Goal: Task Accomplishment & Management: Complete application form

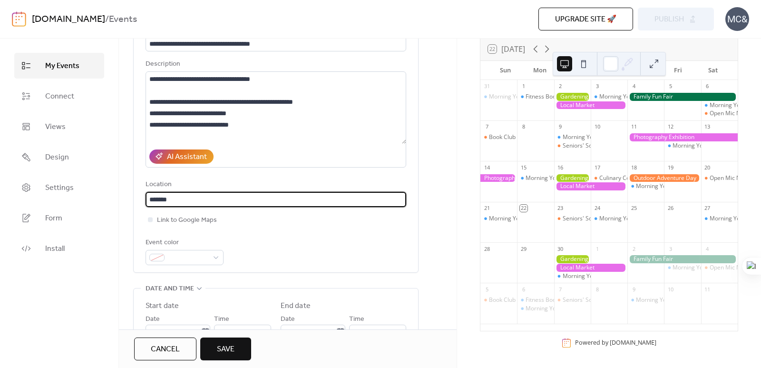
scroll to position [95, 0]
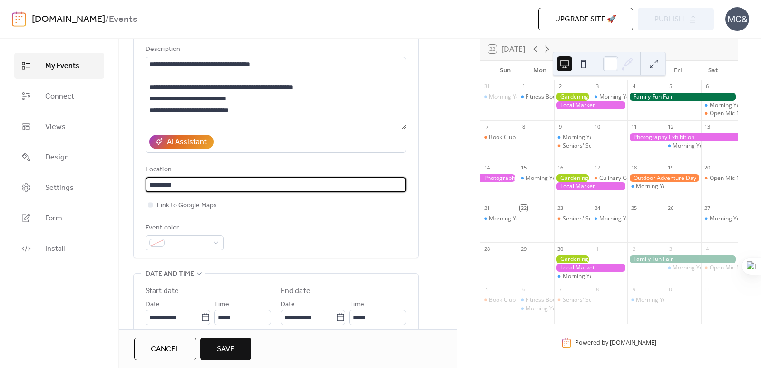
type input "*********"
click at [208, 180] on input "text" at bounding box center [275, 184] width 261 height 15
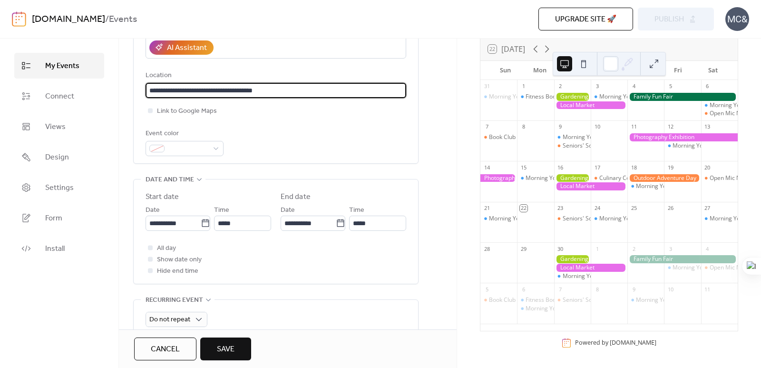
scroll to position [190, 0]
type input "**********"
click at [206, 150] on span at bounding box center [188, 147] width 40 height 11
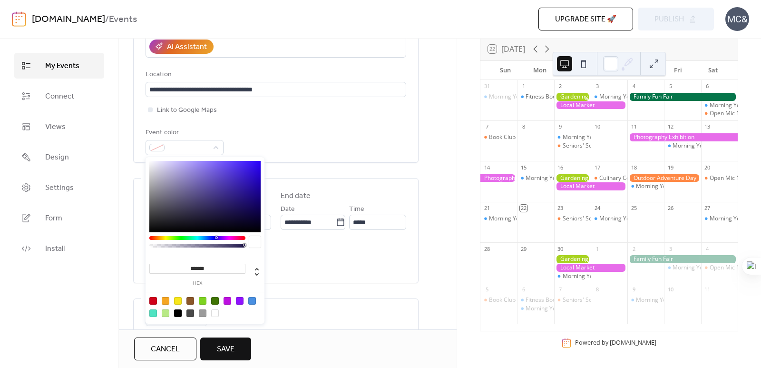
type input "*******"
click at [216, 184] on div at bounding box center [204, 196] width 111 height 71
click at [291, 139] on div "Event color #5645ACFF" at bounding box center [275, 141] width 261 height 28
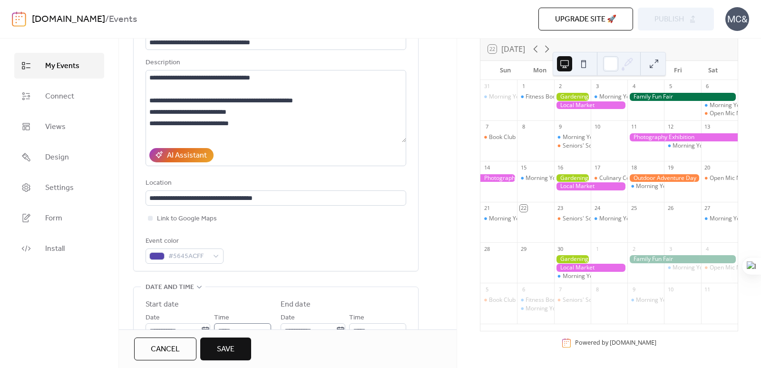
scroll to position [0, 0]
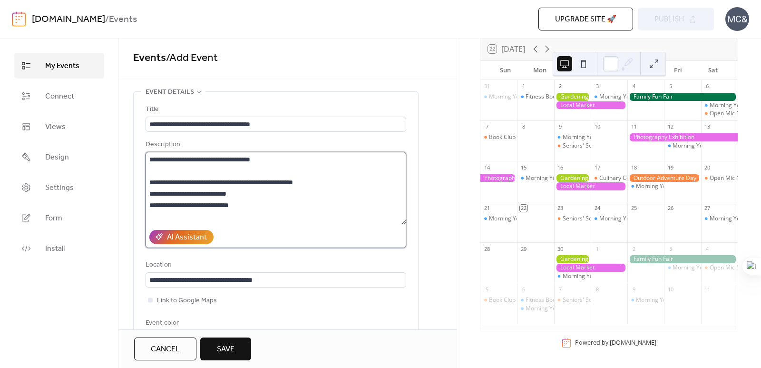
click at [252, 187] on textarea at bounding box center [275, 188] width 261 height 72
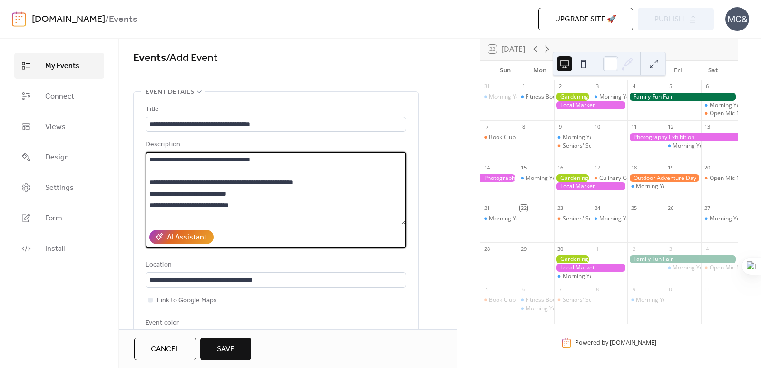
drag, startPoint x: 281, startPoint y: 182, endPoint x: 209, endPoint y: 179, distance: 71.4
click at [209, 179] on textarea at bounding box center [275, 188] width 261 height 72
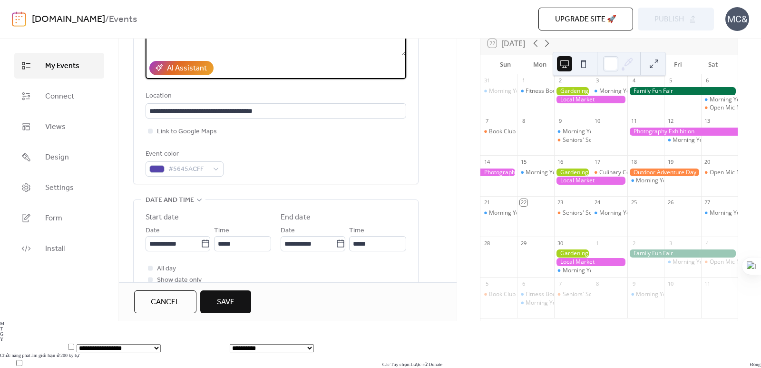
scroll to position [190, 0]
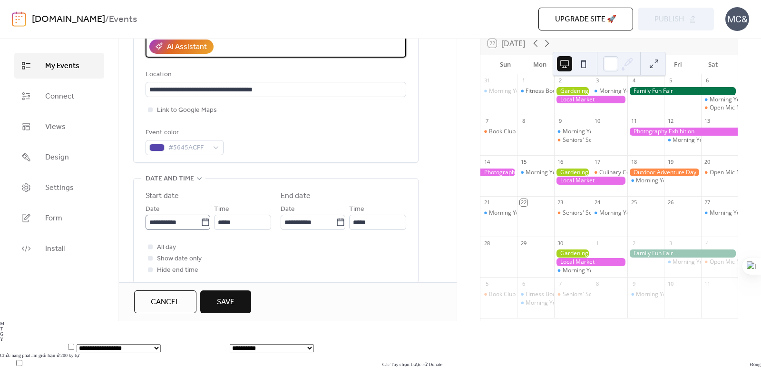
type textarea "**********"
click at [182, 224] on input "**********" at bounding box center [172, 221] width 55 height 15
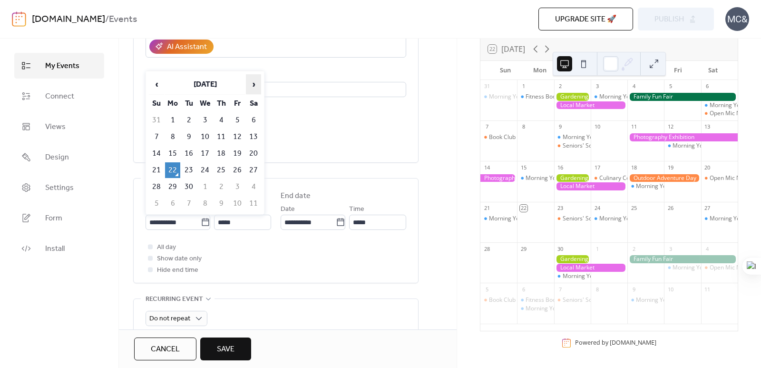
click at [253, 84] on span "›" at bounding box center [253, 84] width 14 height 19
click at [259, 153] on td "18" at bounding box center [253, 153] width 15 height 16
type input "**********"
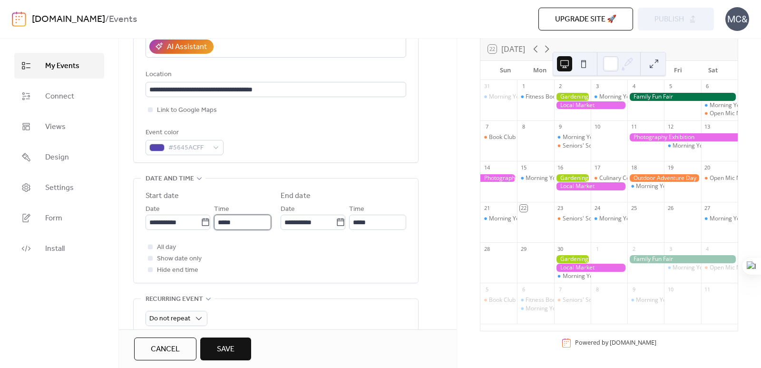
click at [236, 221] on input "*****" at bounding box center [242, 221] width 57 height 15
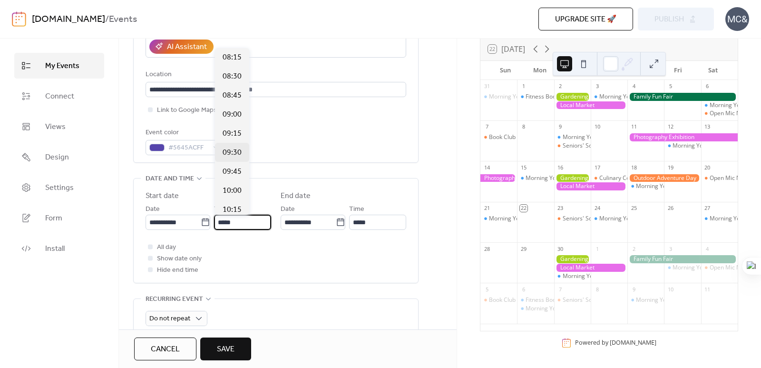
scroll to position [628, 0]
click at [237, 108] on div "09:00" at bounding box center [232, 114] width 34 height 19
type input "*****"
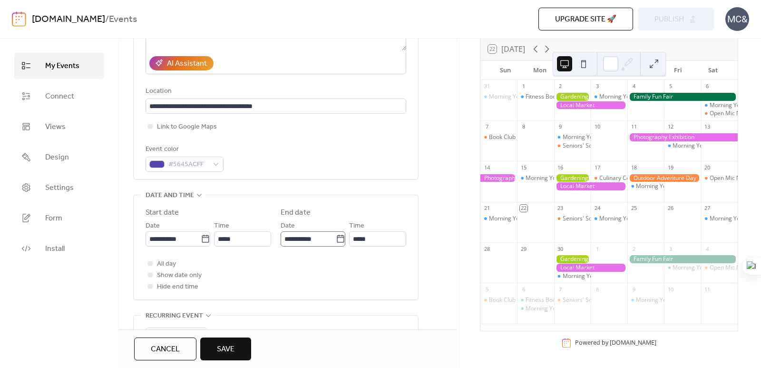
scroll to position [190, 0]
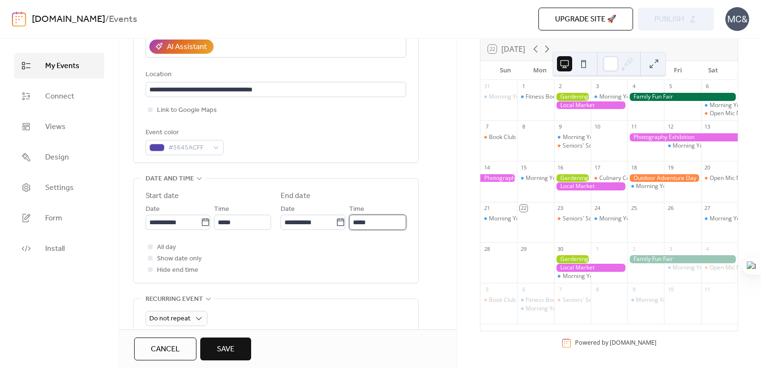
click at [364, 220] on input "*****" at bounding box center [377, 221] width 57 height 15
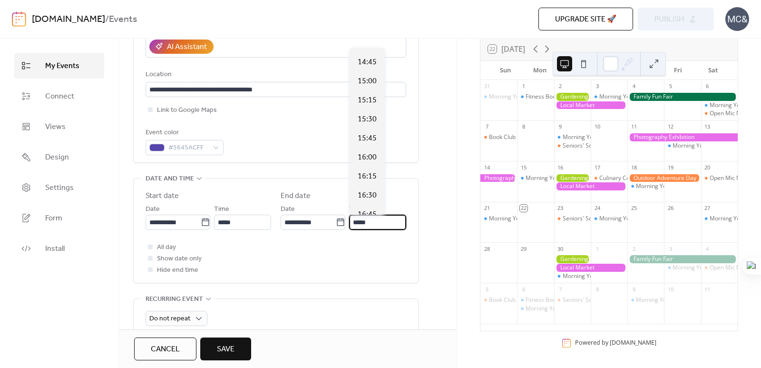
scroll to position [428, 0]
click at [372, 144] on span "16:00" at bounding box center [367, 143] width 19 height 11
type input "*****"
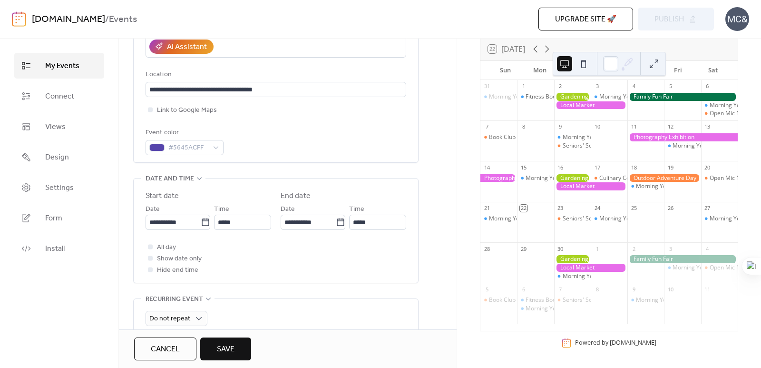
click at [424, 150] on div "**********" at bounding box center [288, 207] width 338 height 613
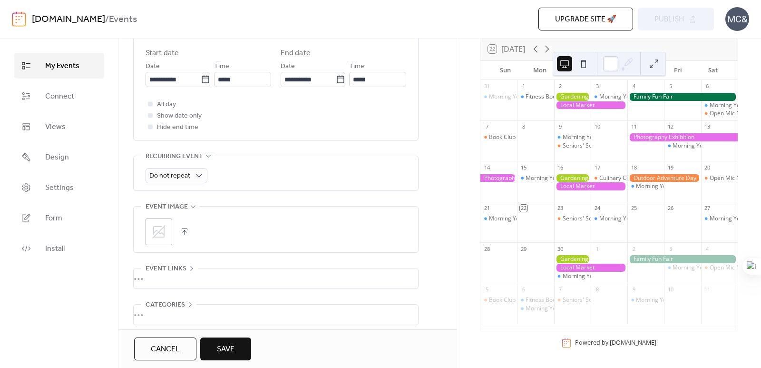
scroll to position [377, 0]
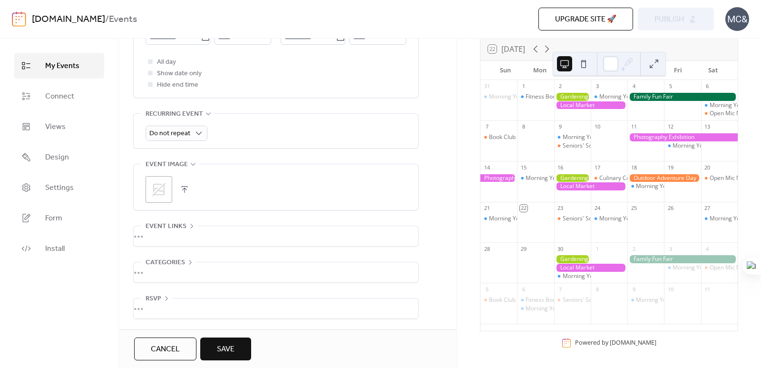
click at [162, 190] on icon at bounding box center [158, 189] width 15 height 15
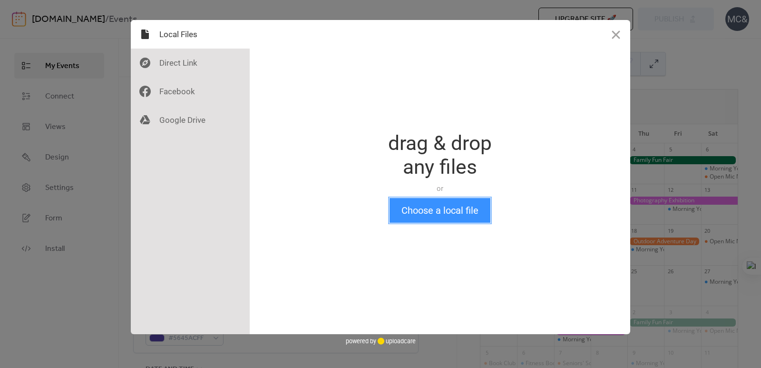
click at [454, 213] on button "Choose a local file" at bounding box center [439, 210] width 101 height 25
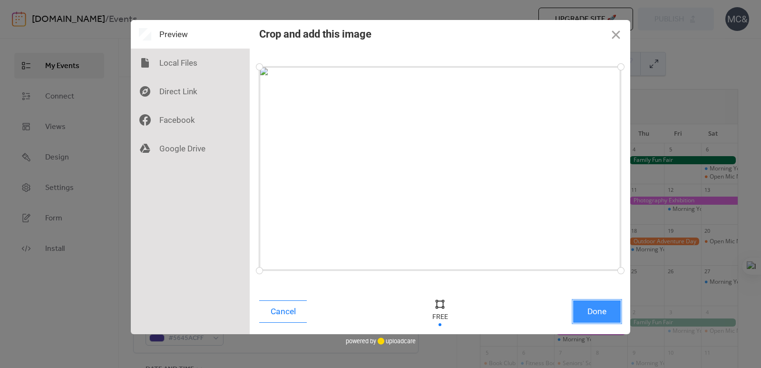
drag, startPoint x: 595, startPoint y: 312, endPoint x: 589, endPoint y: 304, distance: 10.1
click at [595, 311] on button "Done" at bounding box center [597, 311] width 48 height 22
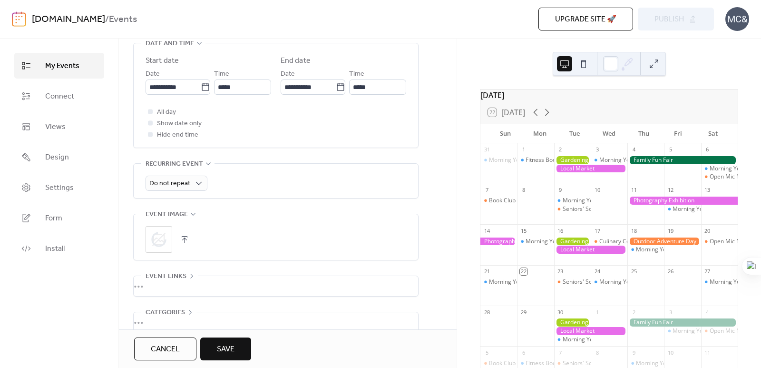
scroll to position [377, 0]
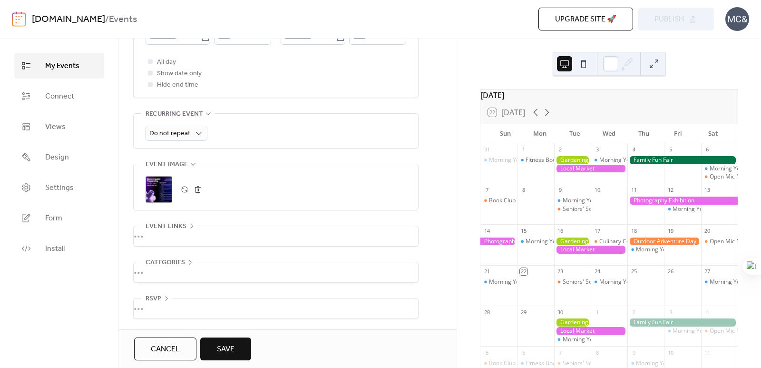
click at [181, 236] on div "•••" at bounding box center [276, 236] width 284 height 20
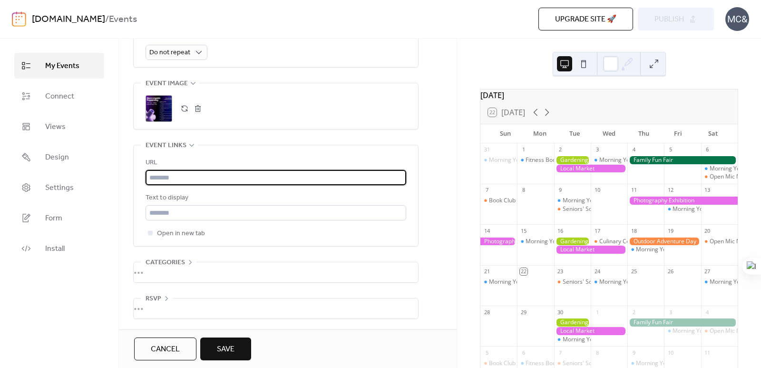
click at [245, 172] on input "text" at bounding box center [275, 177] width 261 height 15
paste input "**********"
type input "**********"
click at [310, 153] on div "**********" at bounding box center [275, 195] width 261 height 101
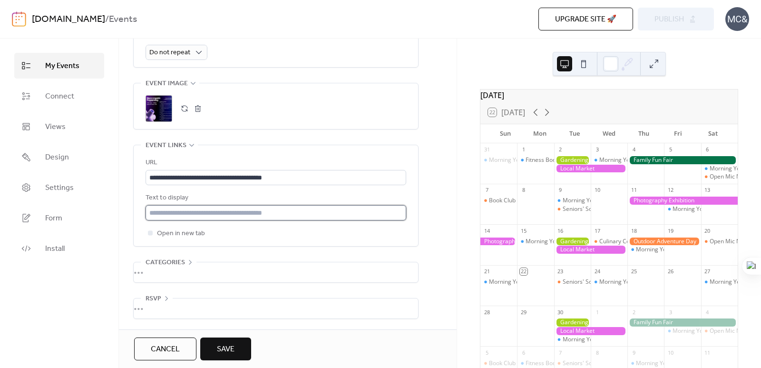
click at [271, 213] on input "text" at bounding box center [275, 212] width 261 height 15
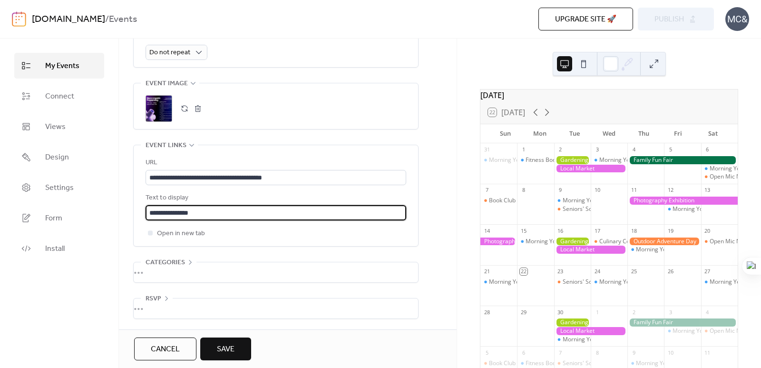
type input "**********"
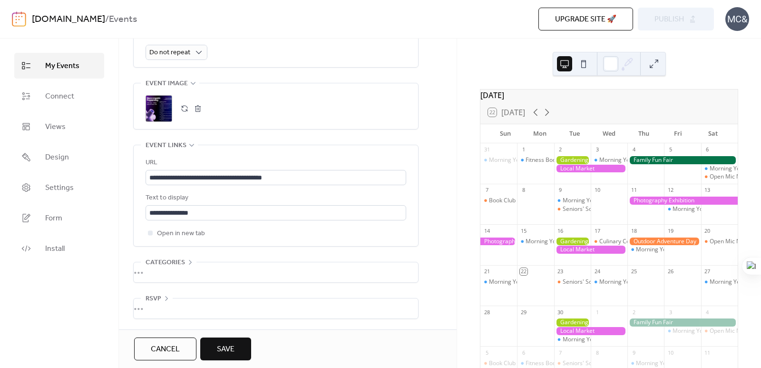
click at [179, 275] on div "•••" at bounding box center [276, 272] width 284 height 20
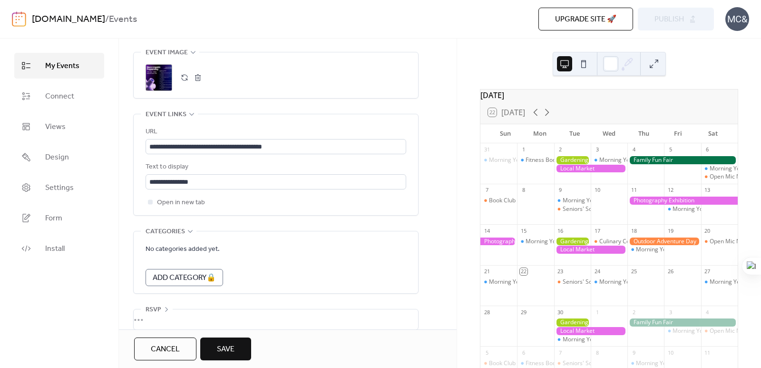
scroll to position [500, 0]
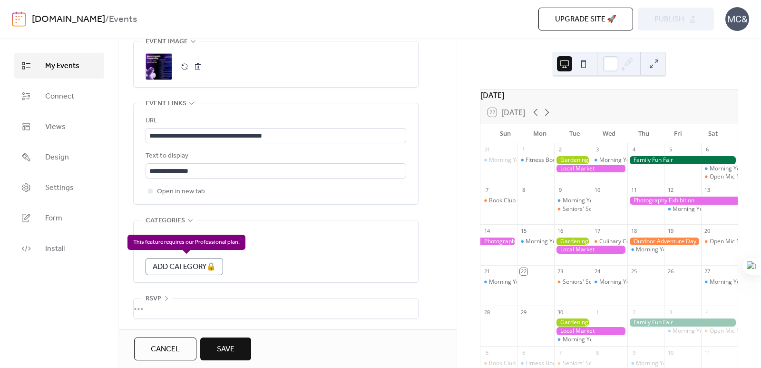
click at [188, 266] on div "Add Category 🔒" at bounding box center [183, 266] width 77 height 17
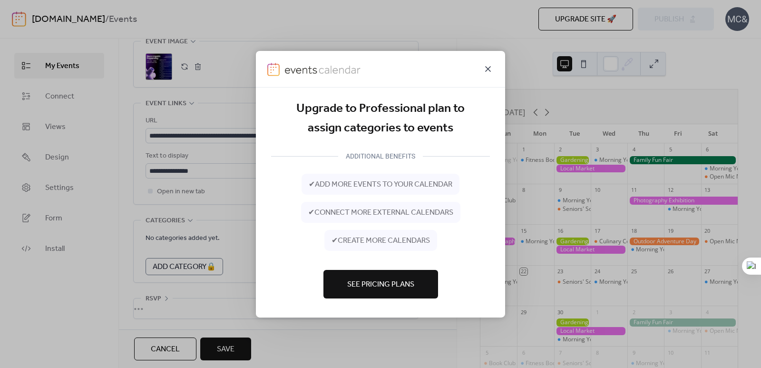
click at [489, 70] on icon at bounding box center [487, 68] width 11 height 11
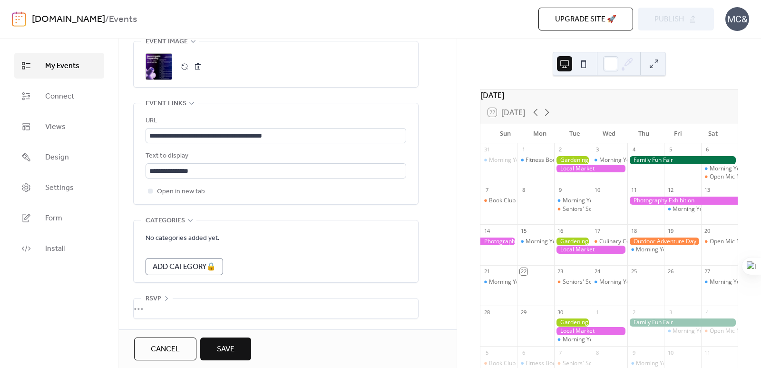
click at [150, 307] on div "•••" at bounding box center [276, 308] width 284 height 20
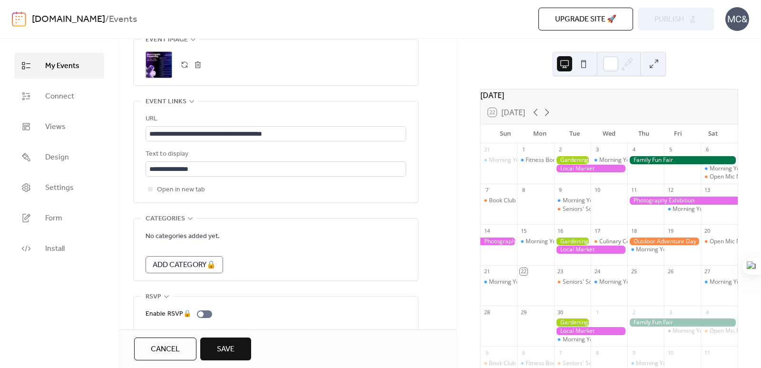
scroll to position [533, 0]
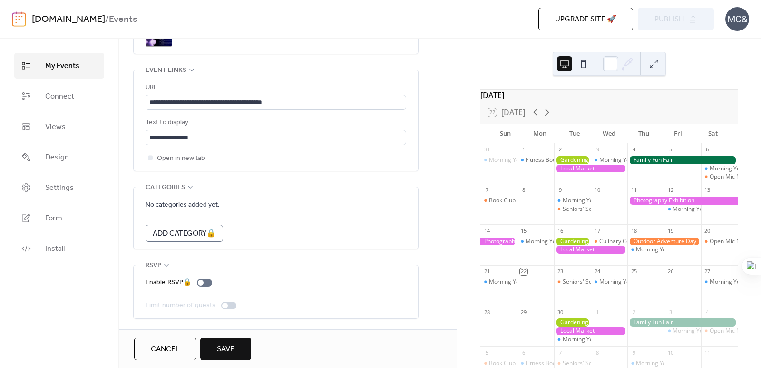
click at [232, 343] on span "Save" at bounding box center [226, 348] width 18 height 11
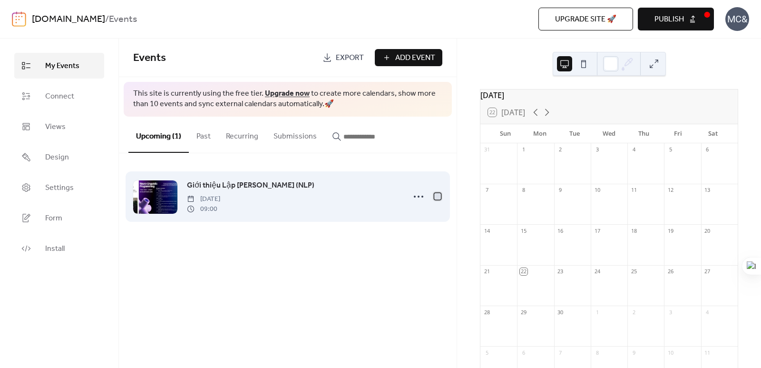
click at [438, 198] on div at bounding box center [437, 196] width 7 height 7
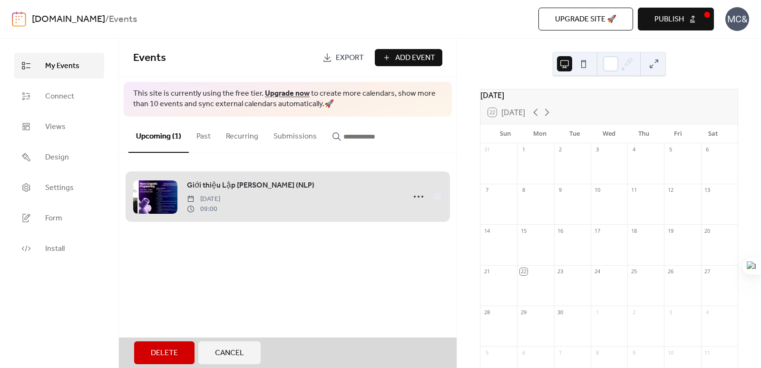
click at [438, 194] on div "Giới thiệu Lập [PERSON_NAME] (NLP) [DATE] 09:00" at bounding box center [287, 196] width 309 height 58
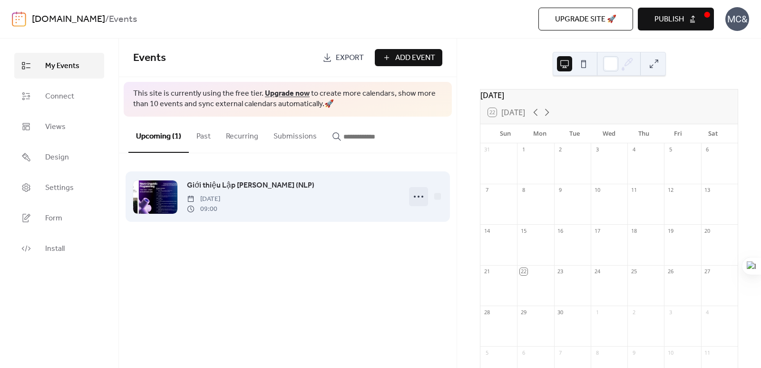
click at [418, 200] on icon at bounding box center [418, 196] width 15 height 15
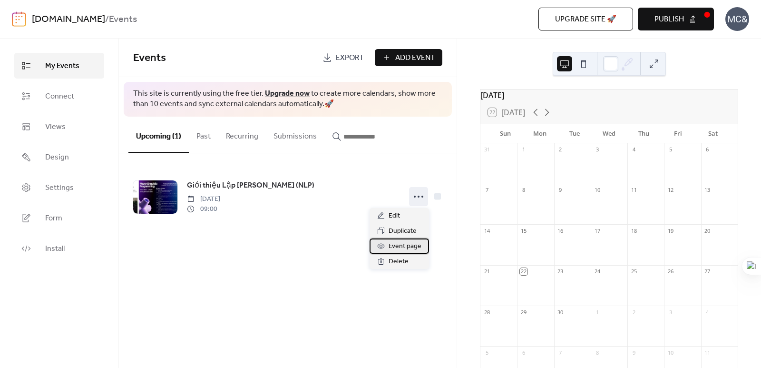
click at [405, 252] on span "Event page" at bounding box center [404, 246] width 33 height 11
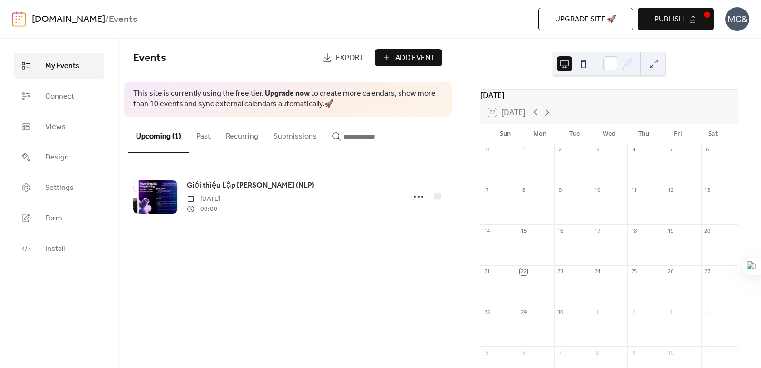
click at [676, 15] on span "Publish" at bounding box center [668, 19] width 29 height 11
click at [49, 92] on span "Connect" at bounding box center [59, 96] width 29 height 11
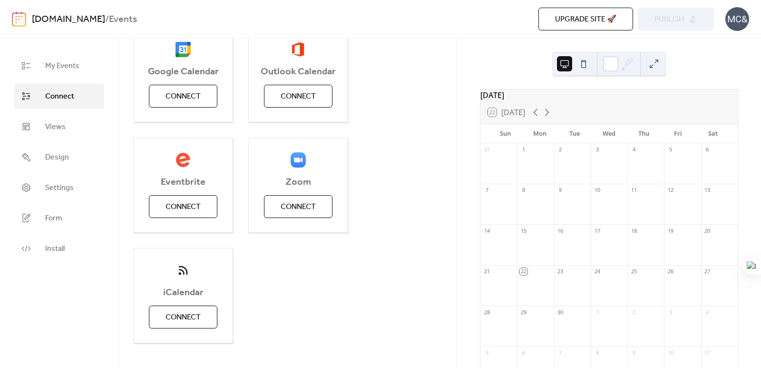
scroll to position [157, 0]
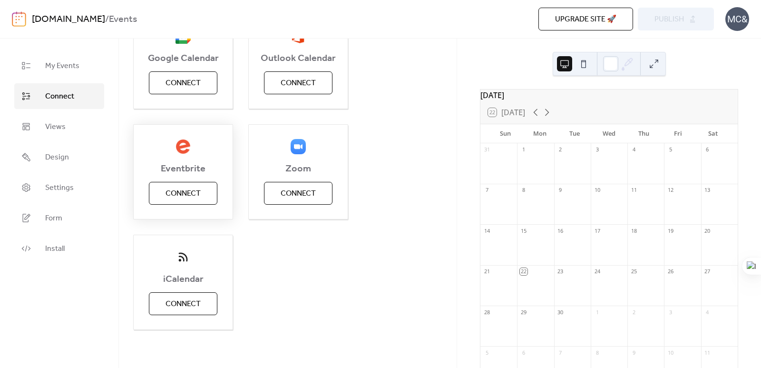
click at [176, 189] on span "Connect" at bounding box center [182, 193] width 35 height 11
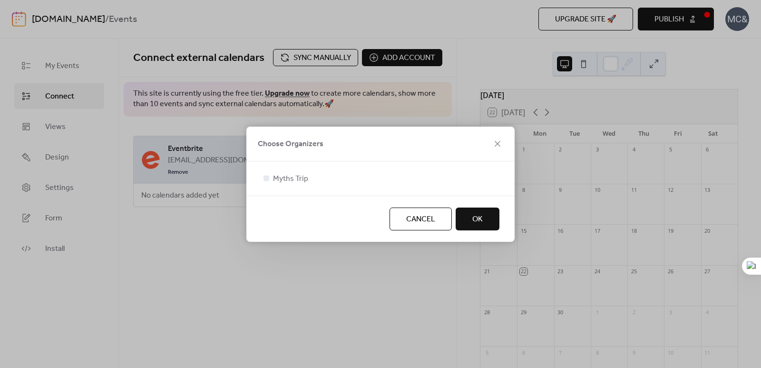
click at [374, 174] on div "Myths Trip" at bounding box center [380, 178] width 238 height 11
click at [266, 175] on div at bounding box center [266, 178] width 6 height 6
click at [474, 217] on span "OK" at bounding box center [477, 218] width 10 height 11
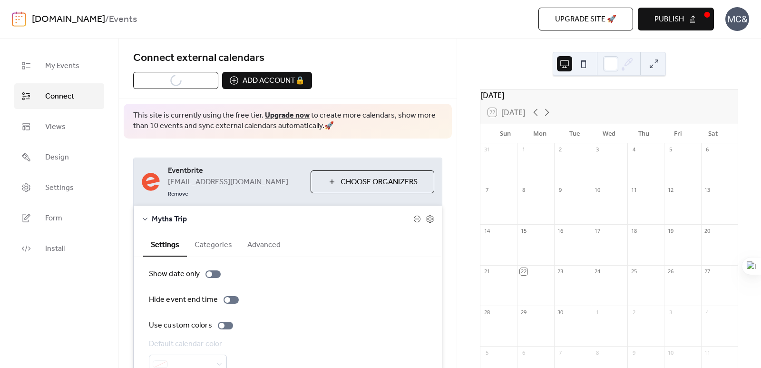
scroll to position [44, 0]
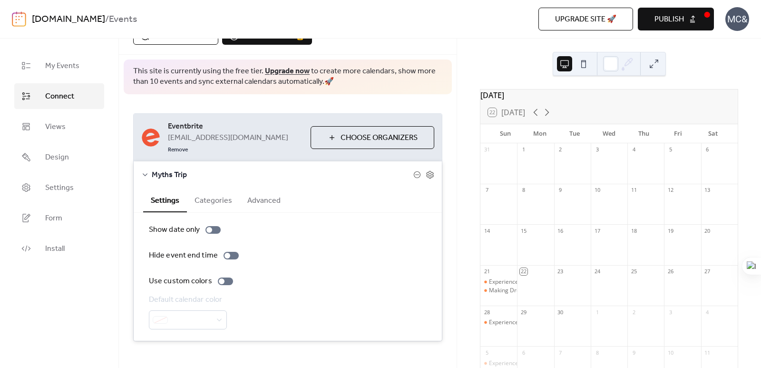
click at [225, 191] on button "Categories" at bounding box center [213, 199] width 53 height 23
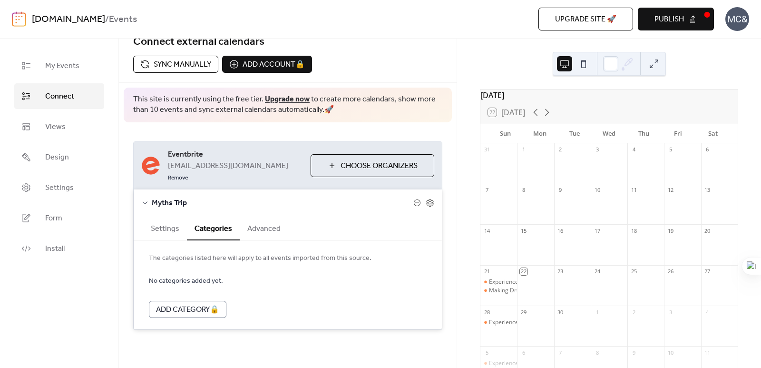
scroll to position [5, 0]
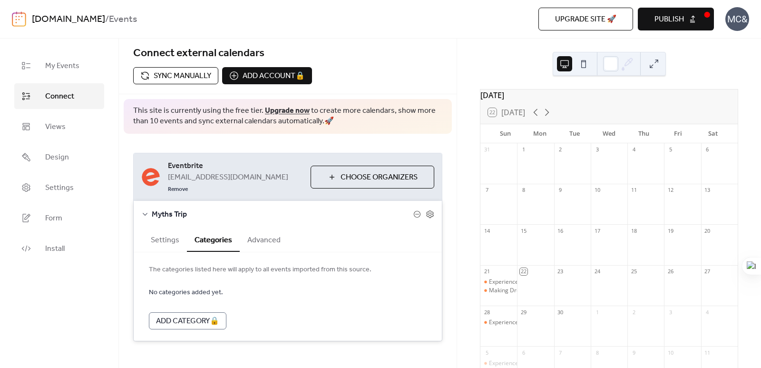
click at [268, 230] on button "Advanced" at bounding box center [264, 238] width 48 height 23
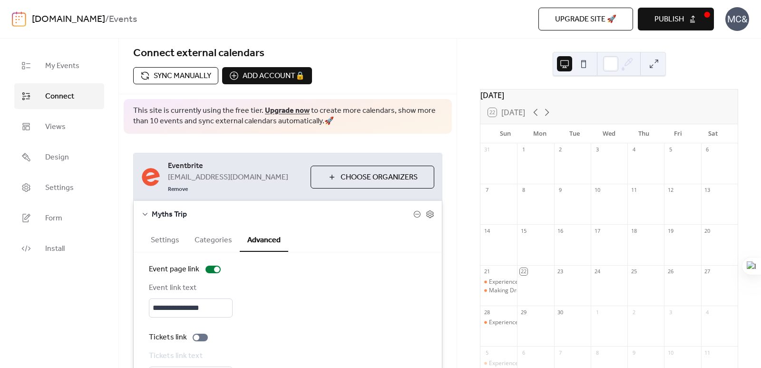
click at [389, 86] on div "Connect external calendars Sync manually Add account 🔒 🔒" at bounding box center [288, 64] width 338 height 60
click at [278, 77] on div "Add account 🔒 🔒" at bounding box center [267, 75] width 90 height 17
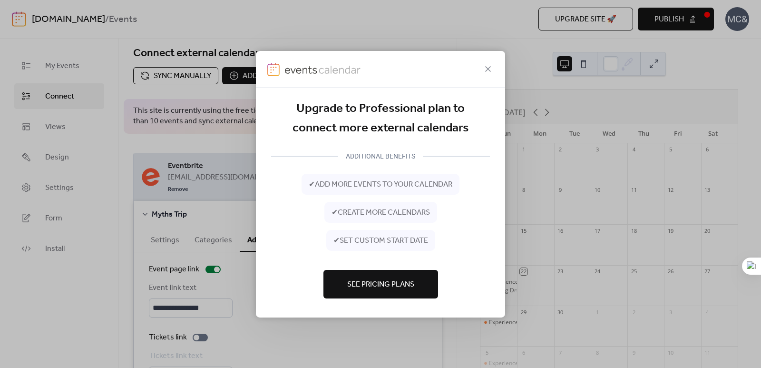
click at [374, 279] on span "See Pricing Plans" at bounding box center [380, 284] width 67 height 11
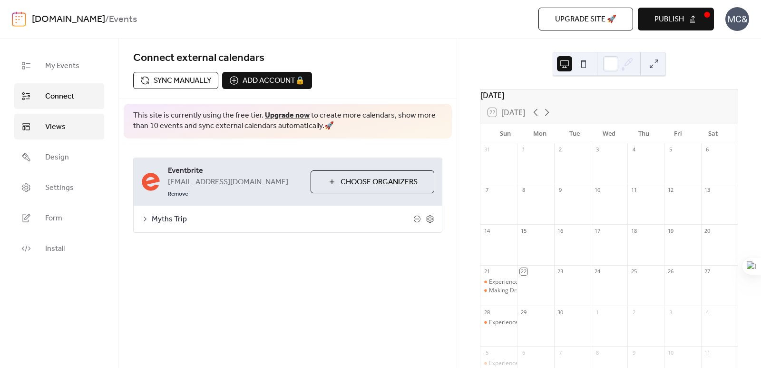
click at [28, 121] on link "Views" at bounding box center [59, 127] width 90 height 26
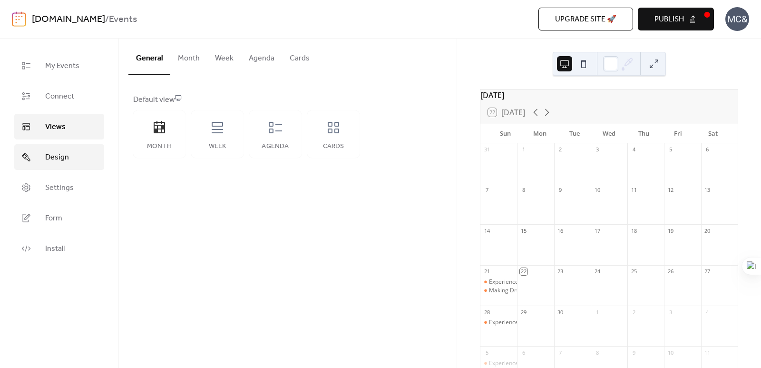
click at [49, 160] on span "Design" at bounding box center [57, 157] width 24 height 11
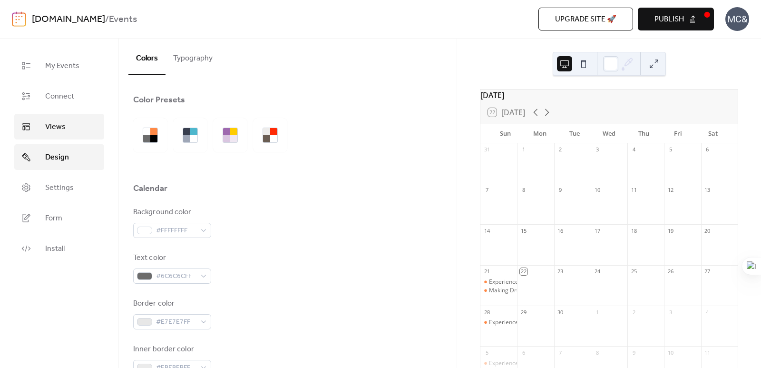
click at [52, 129] on span "Views" at bounding box center [55, 126] width 20 height 11
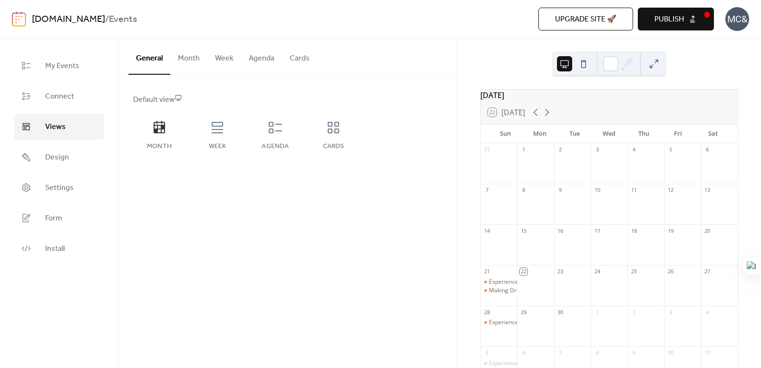
click at [190, 56] on button "Month" at bounding box center [188, 56] width 37 height 35
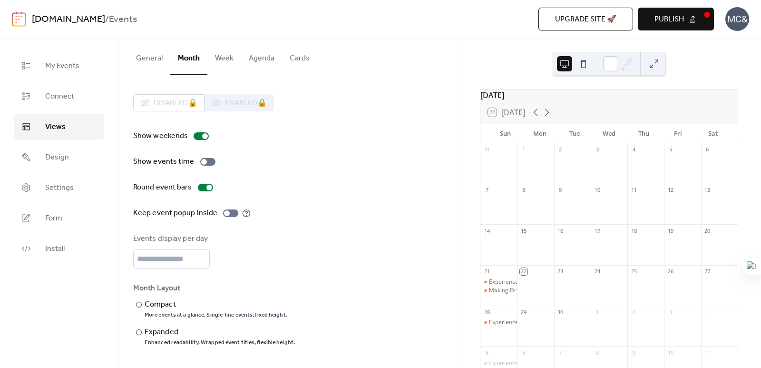
click at [228, 60] on button "Week" at bounding box center [224, 56] width 34 height 35
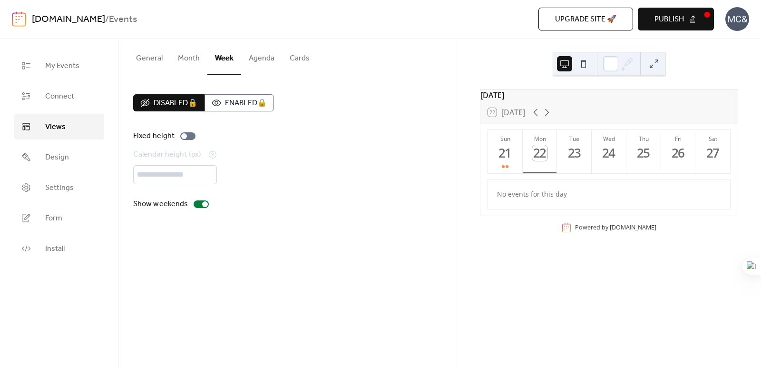
click at [271, 60] on button "Agenda" at bounding box center [261, 56] width 41 height 35
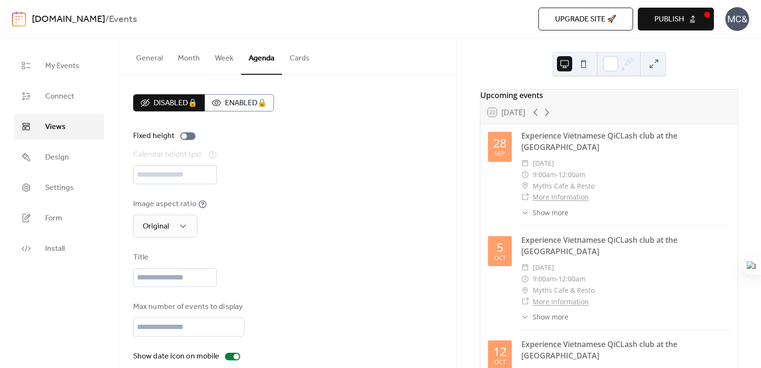
click at [301, 55] on button "Cards" at bounding box center [299, 56] width 35 height 35
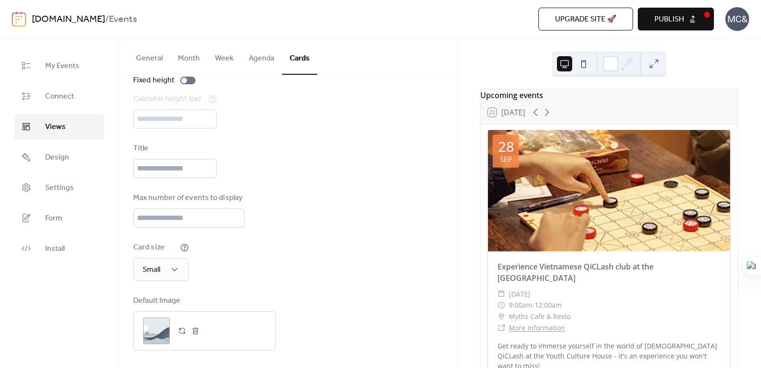
scroll to position [57, 0]
click at [42, 189] on link "Settings" at bounding box center [59, 187] width 90 height 26
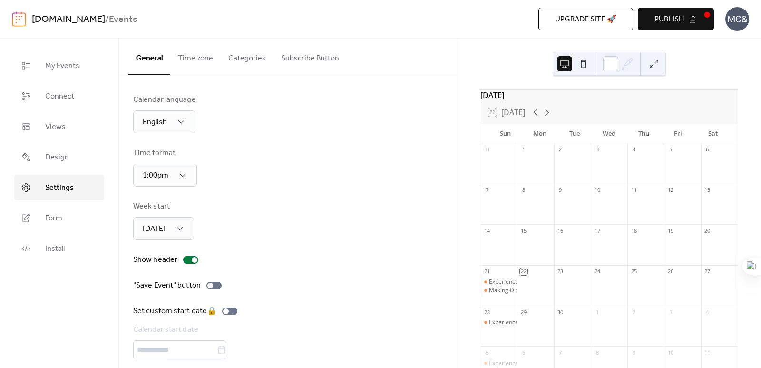
click at [271, 134] on div "Calendar language English Time format 1:00pm Week start [DATE] Show header "Sav…" at bounding box center [287, 239] width 309 height 290
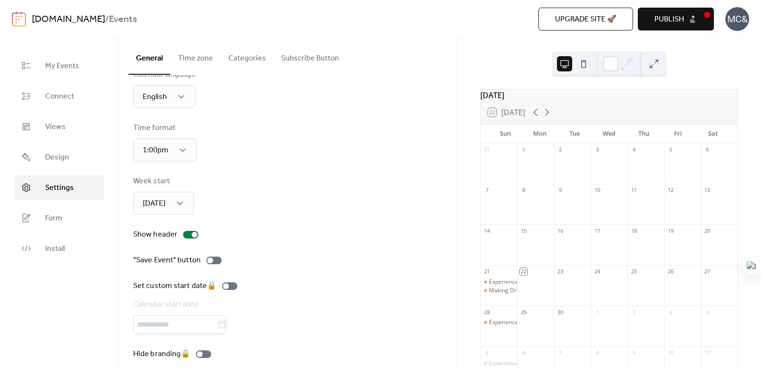
scroll to position [36, 0]
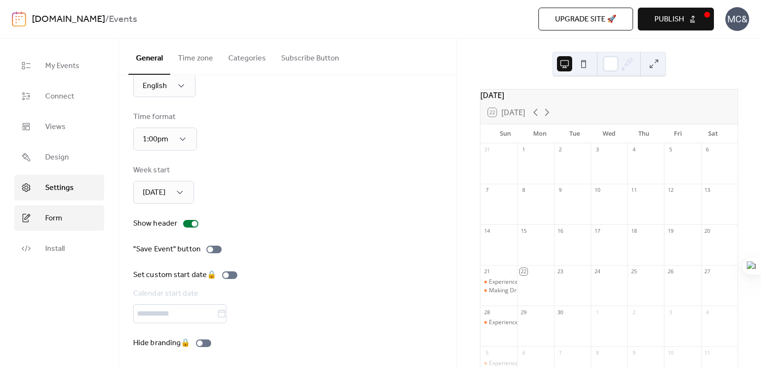
click at [53, 215] on span "Form" at bounding box center [53, 218] width 17 height 11
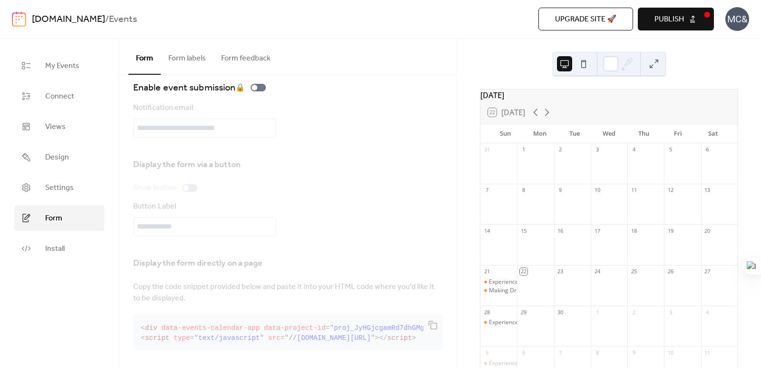
scroll to position [21, 0]
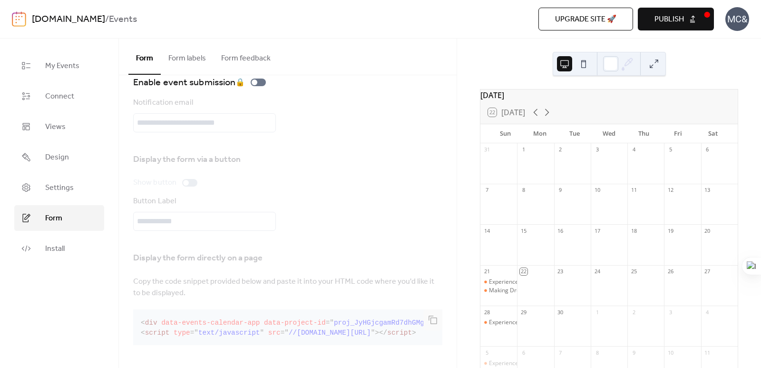
click at [268, 113] on div "Notification email" at bounding box center [287, 114] width 309 height 35
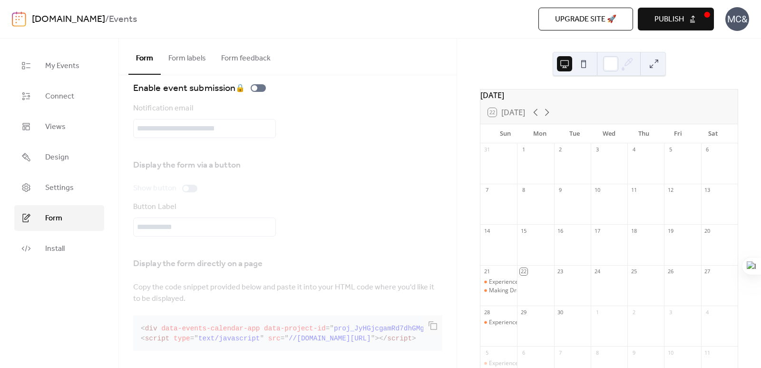
scroll to position [0, 0]
